Goal: Navigation & Orientation: Understand site structure

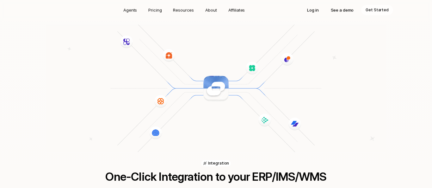
scroll to position [880, 0]
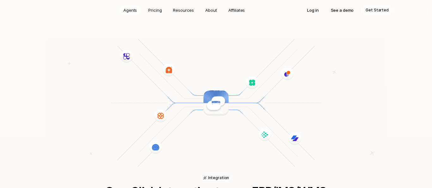
click at [133, 10] on p "Agents" at bounding box center [130, 10] width 14 height 6
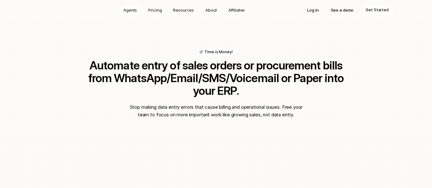
scroll to position [425, 0]
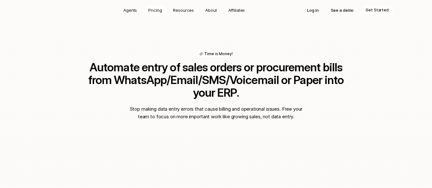
click at [159, 12] on p "Pricing" at bounding box center [154, 10] width 13 height 6
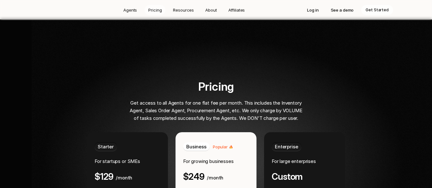
scroll to position [1149, 0]
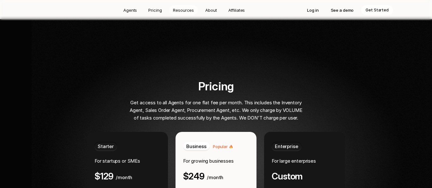
click at [186, 8] on p "Resources" at bounding box center [183, 10] width 21 height 6
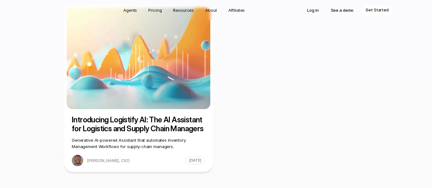
scroll to position [763, 0]
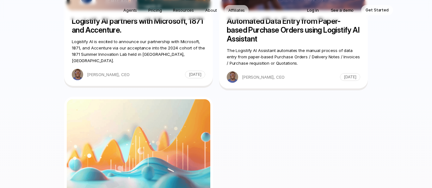
click at [231, 12] on p "Affiliates" at bounding box center [237, 10] width 17 height 6
